Goal: Check status: Check status

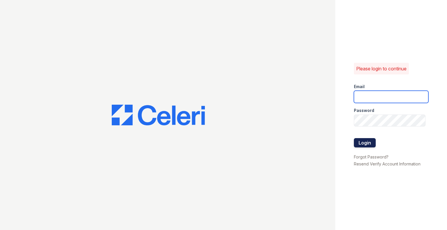
type input "[EMAIL_ADDRESS][DOMAIN_NAME]"
click at [360, 142] on button "Login" at bounding box center [365, 142] width 22 height 9
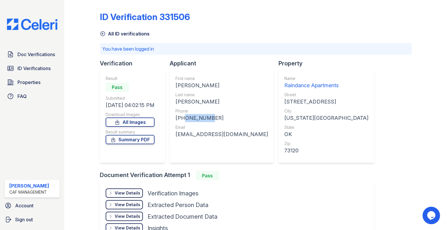
drag, startPoint x: 181, startPoint y: 118, endPoint x: 203, endPoint y: 130, distance: 25.7
click at [204, 120] on div "+15735294226" at bounding box center [222, 118] width 93 height 8
click at [194, 145] on div "First name CLAYTON LEE Last name KLEIN Phone +15735294226 Email claytonklein@ho…" at bounding box center [222, 117] width 93 height 82
click at [134, 200] on div "View Details Details" at bounding box center [124, 204] width 37 height 9
